Goal: Transaction & Acquisition: Purchase product/service

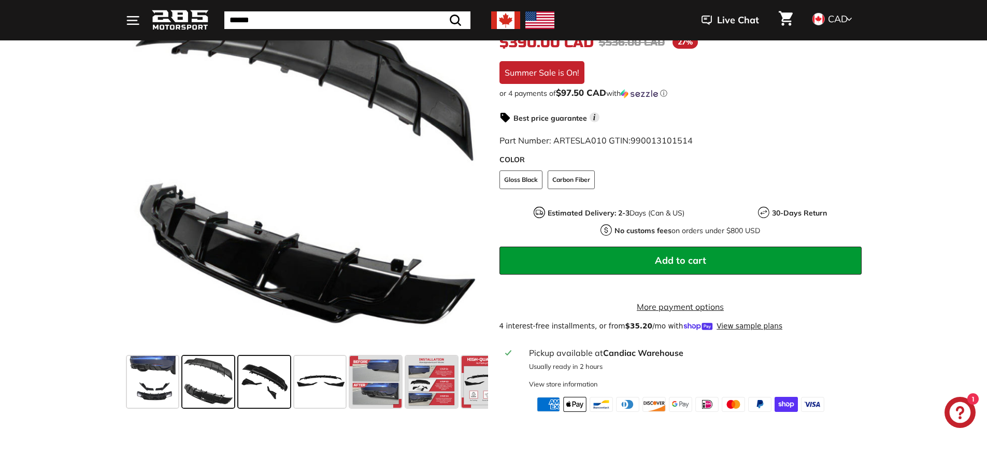
click at [258, 380] on span at bounding box center [264, 382] width 52 height 52
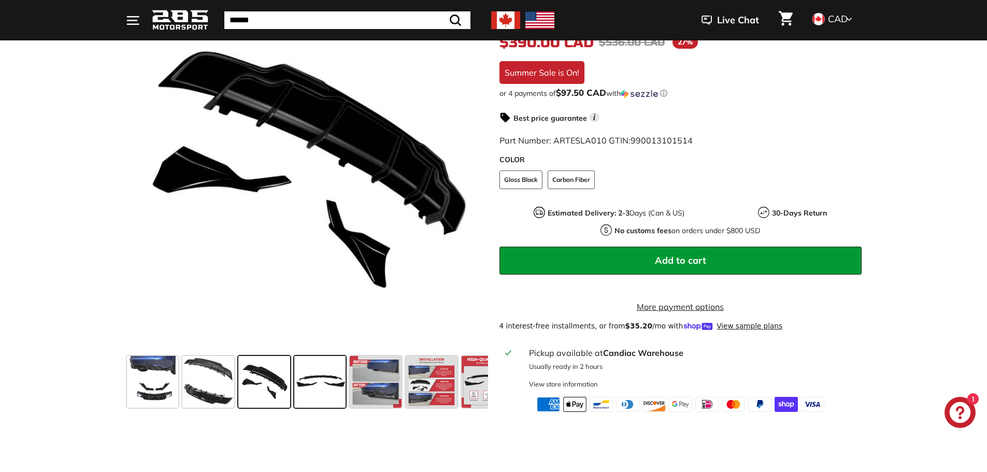
scroll to position [155, 0]
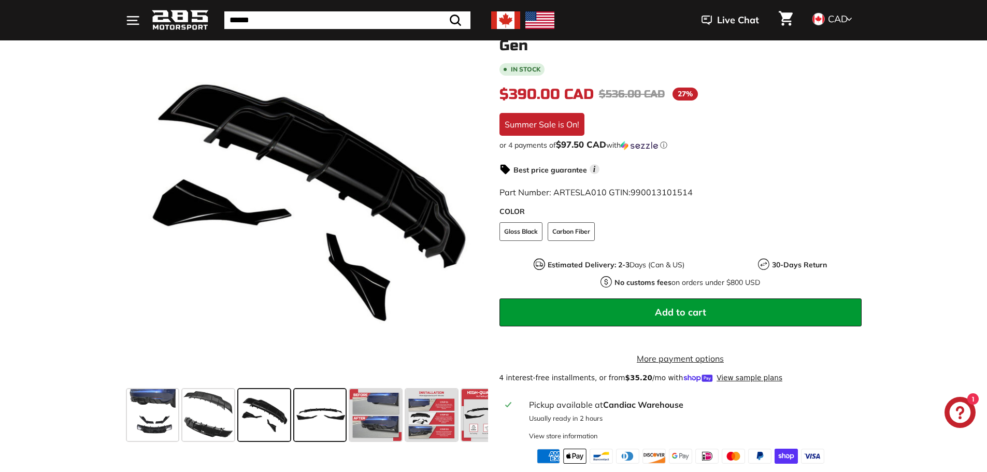
click at [327, 431] on span at bounding box center [320, 415] width 52 height 52
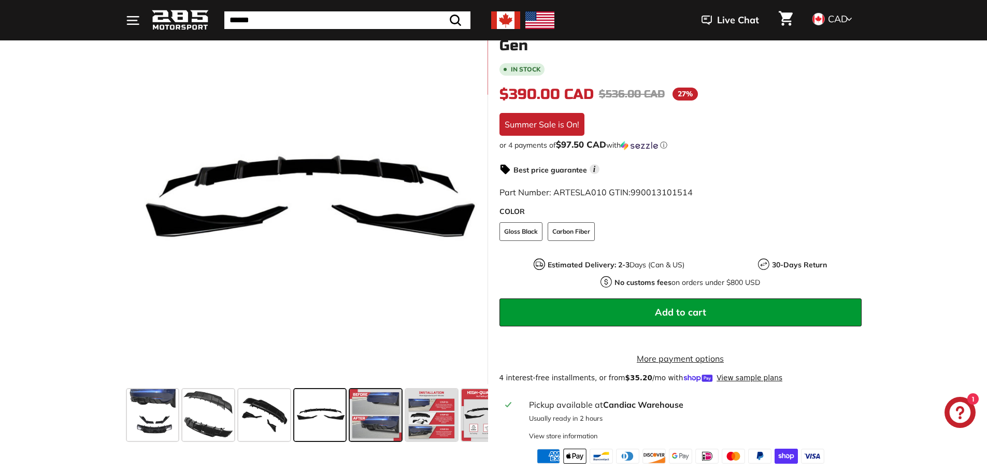
drag, startPoint x: 372, startPoint y: 423, endPoint x: 383, endPoint y: 422, distance: 10.4
click at [372, 423] on span at bounding box center [376, 415] width 52 height 52
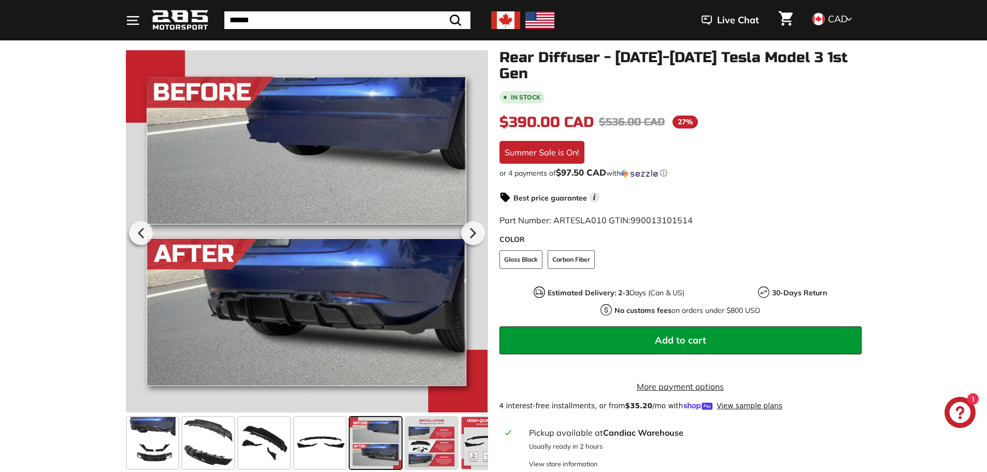
scroll to position [104, 0]
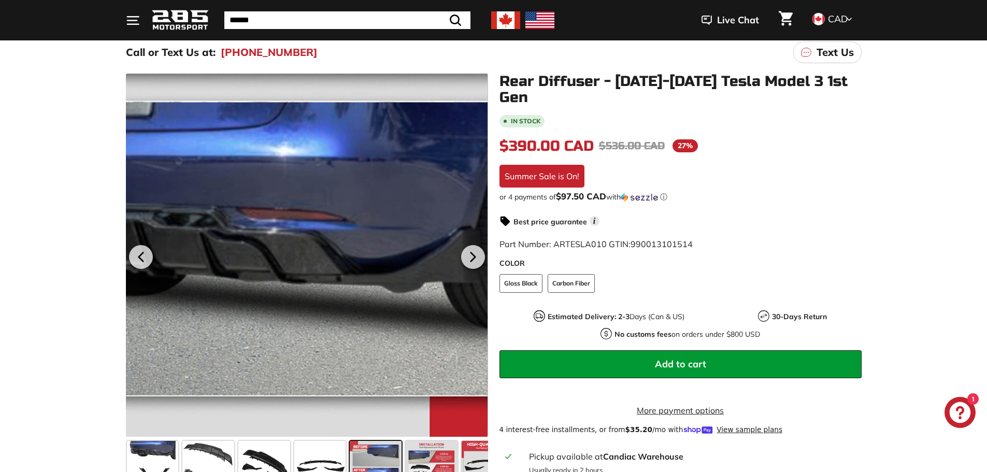
click at [427, 423] on div at bounding box center [306, 255] width 362 height 363
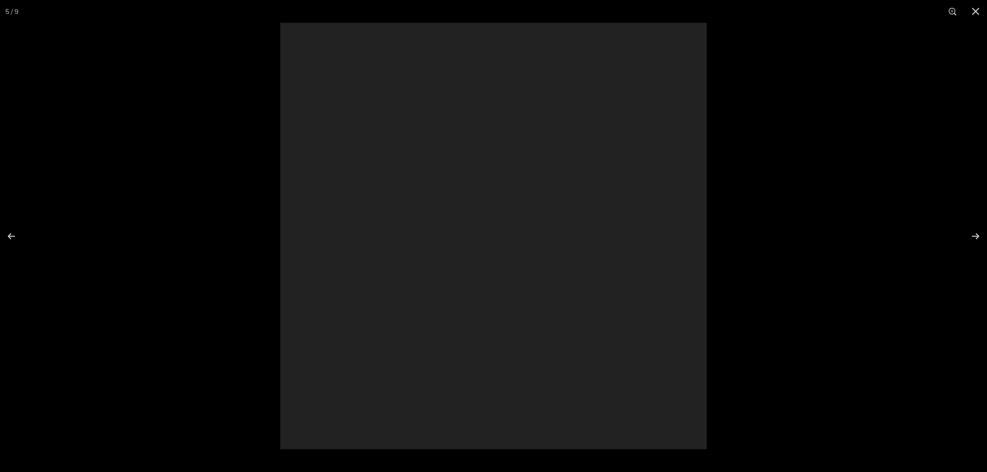
click at [430, 471] on div at bounding box center [773, 259] width 987 height 472
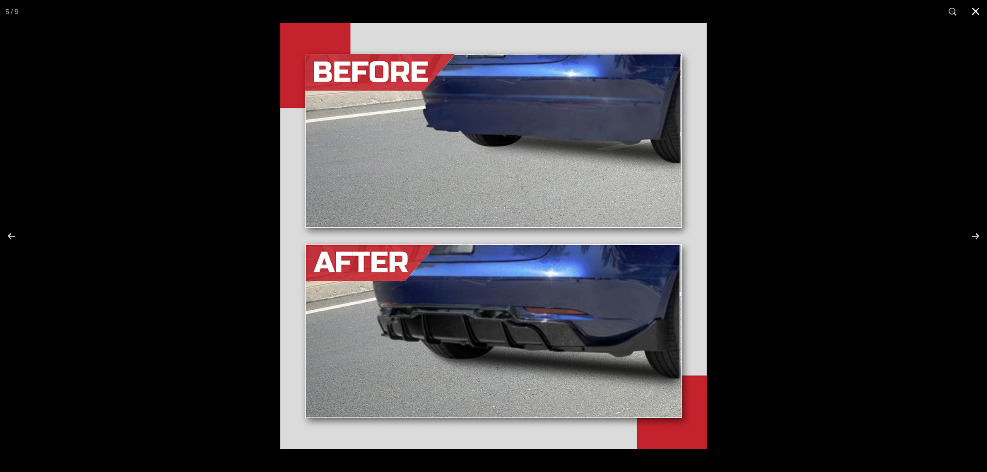
click at [816, 350] on div at bounding box center [773, 259] width 987 height 472
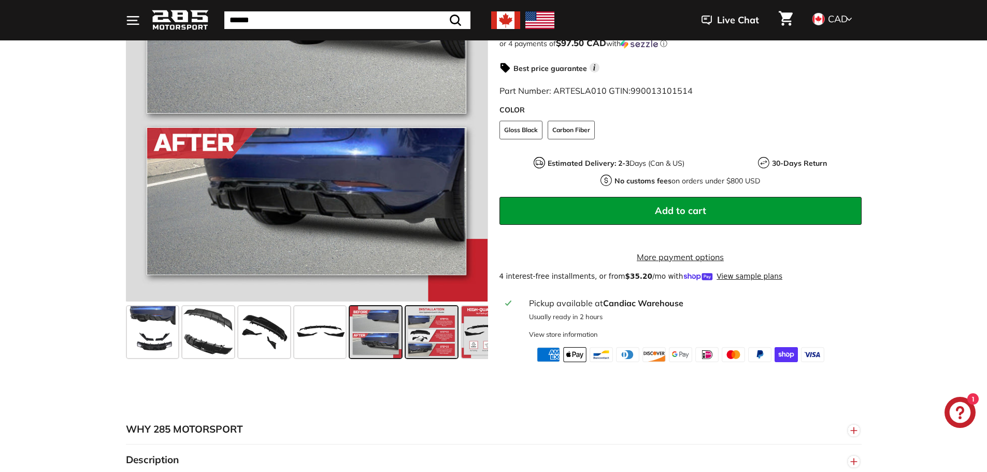
scroll to position [259, 0]
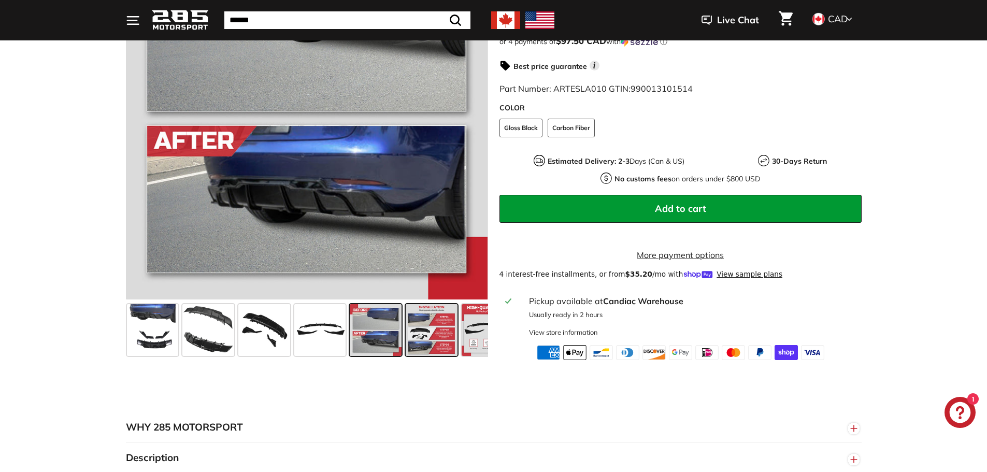
click at [440, 337] on span at bounding box center [432, 330] width 52 height 52
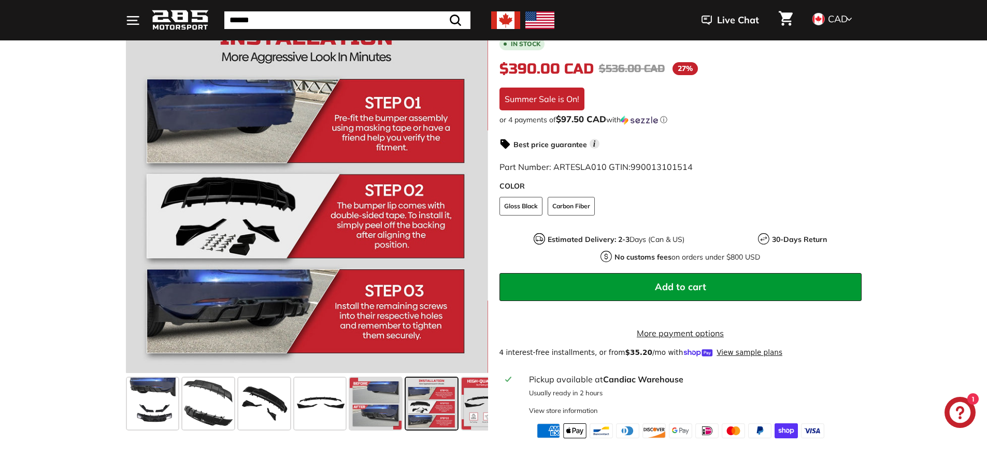
scroll to position [155, 0]
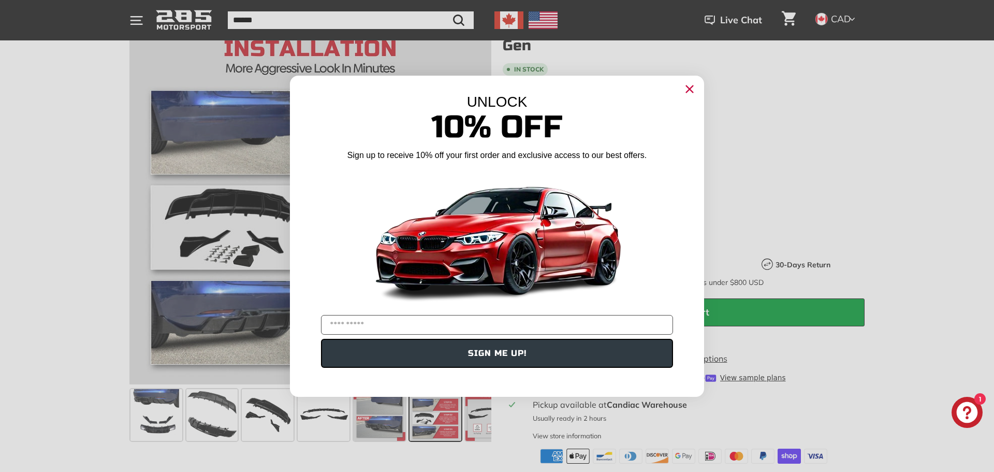
click at [688, 82] on circle "Close dialog" at bounding box center [690, 89] width 16 height 16
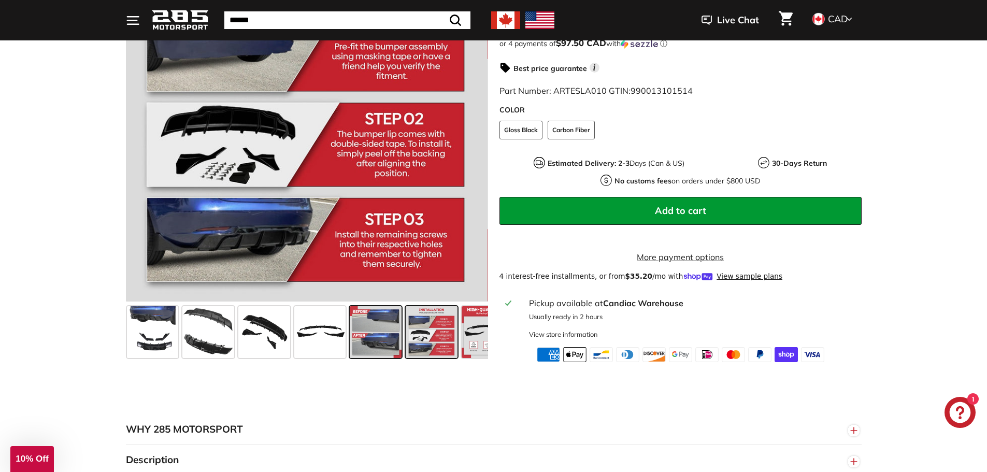
scroll to position [259, 0]
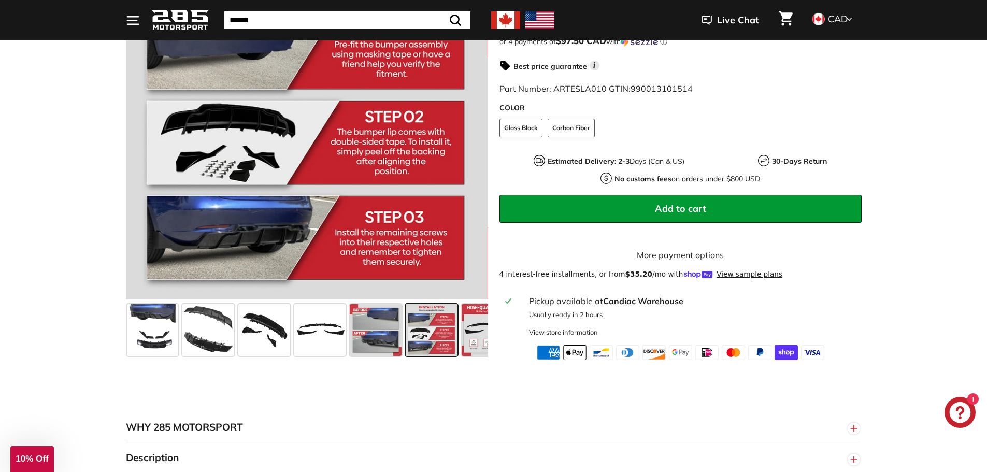
click at [440, 333] on span at bounding box center [432, 330] width 52 height 52
click at [468, 337] on span at bounding box center [487, 330] width 52 height 52
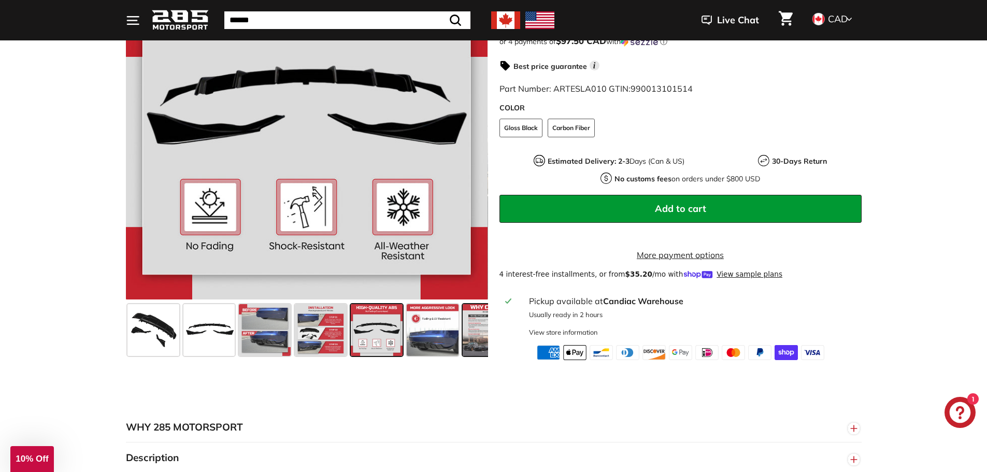
scroll to position [0, 140]
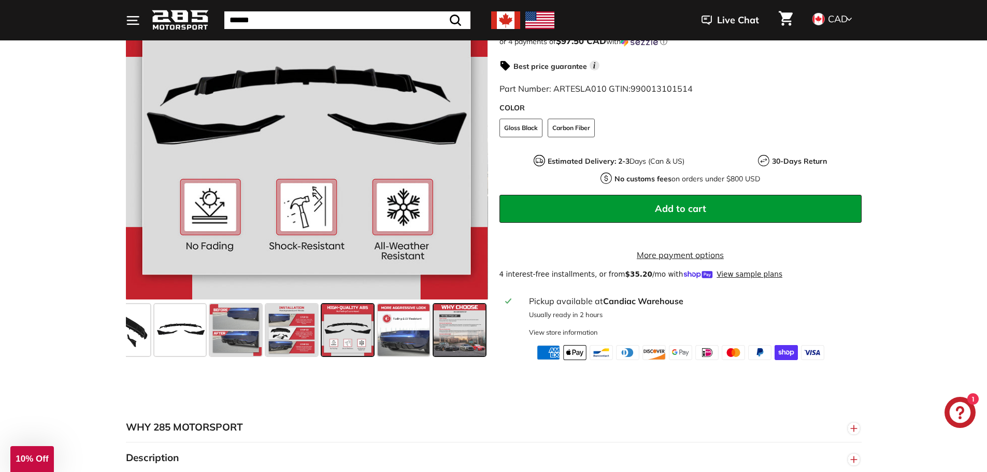
click at [444, 336] on span at bounding box center [459, 330] width 52 height 52
